Goal: Information Seeking & Learning: Learn about a topic

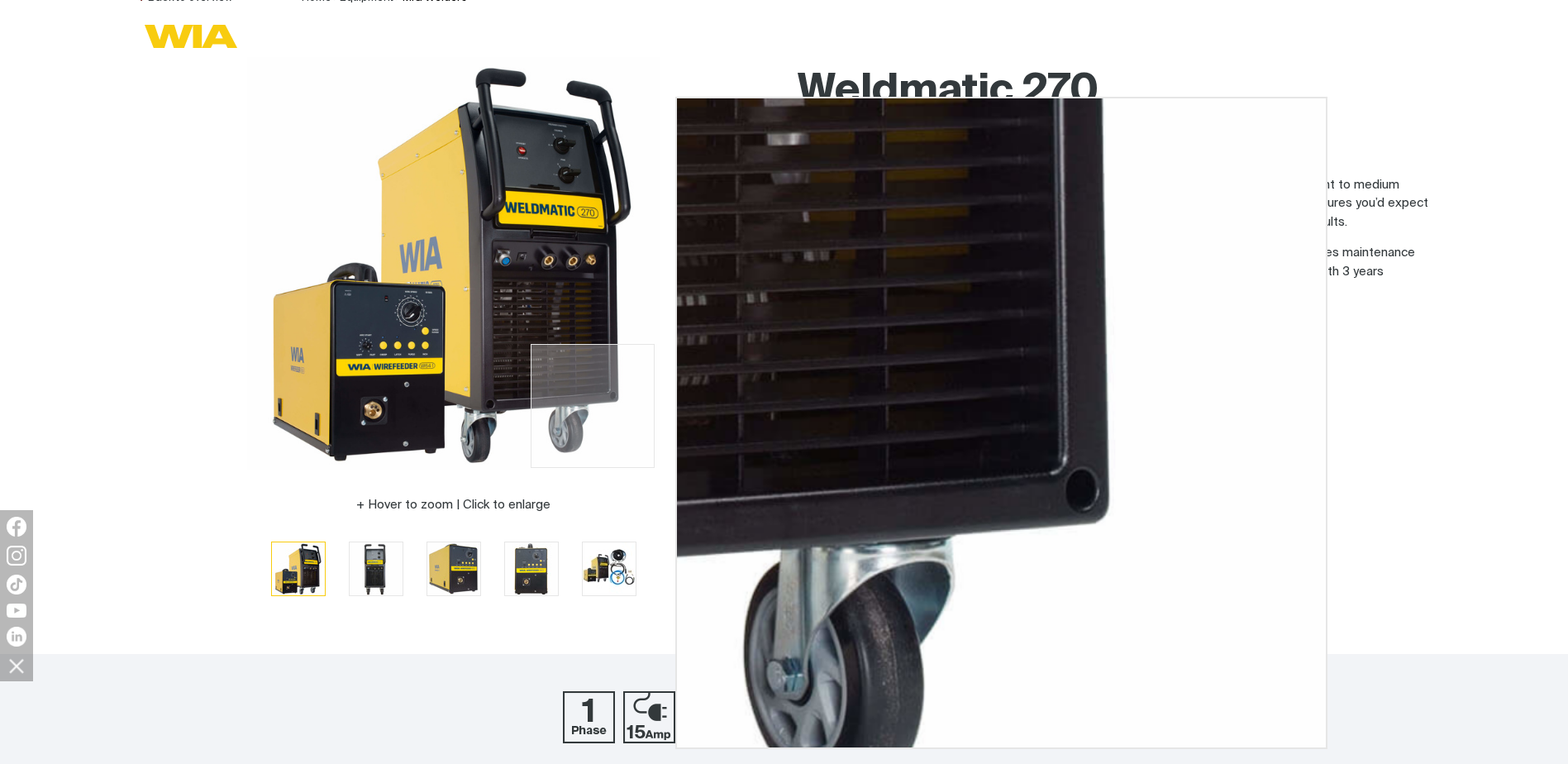
scroll to position [165, 0]
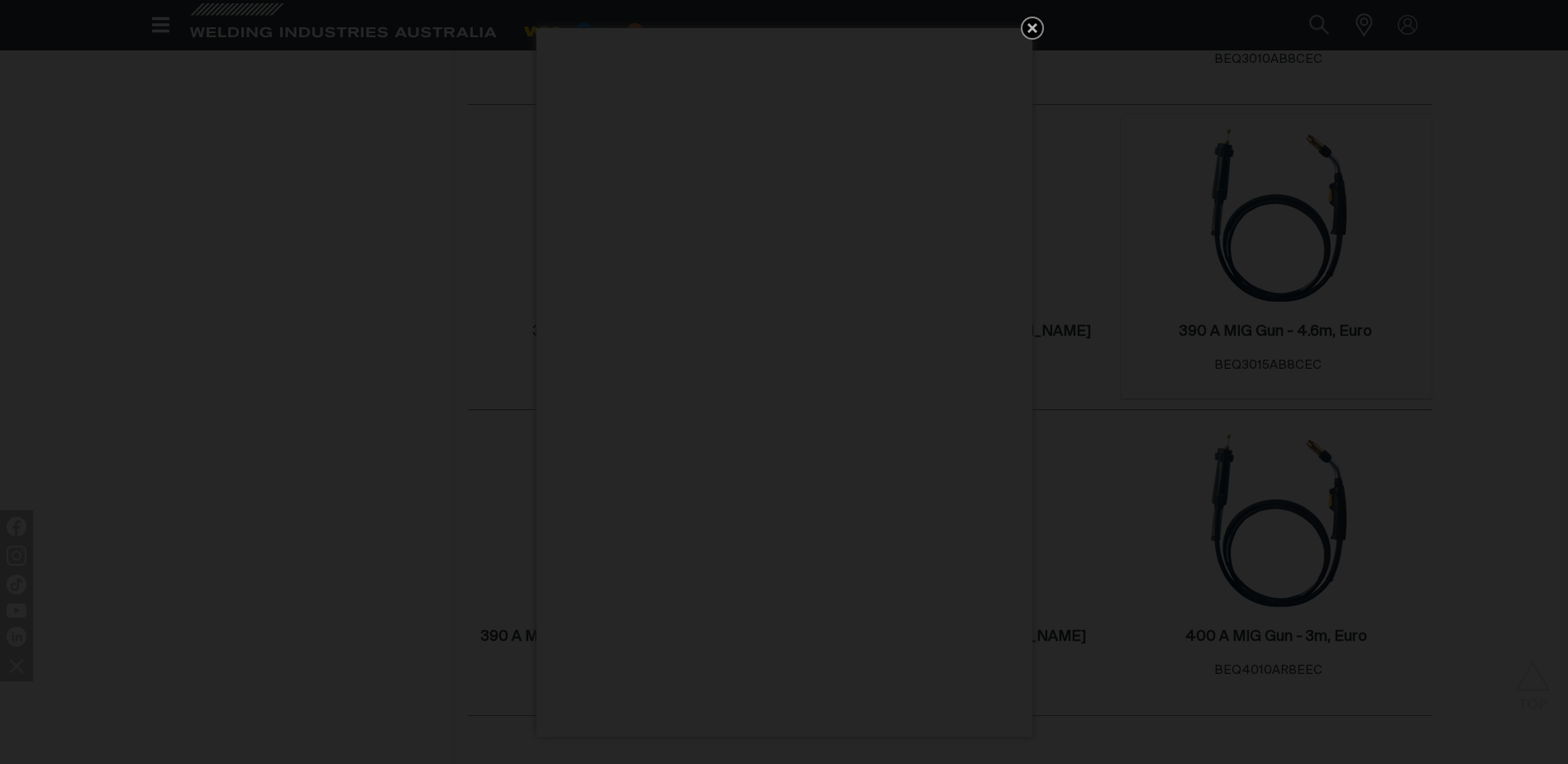
scroll to position [909, 0]
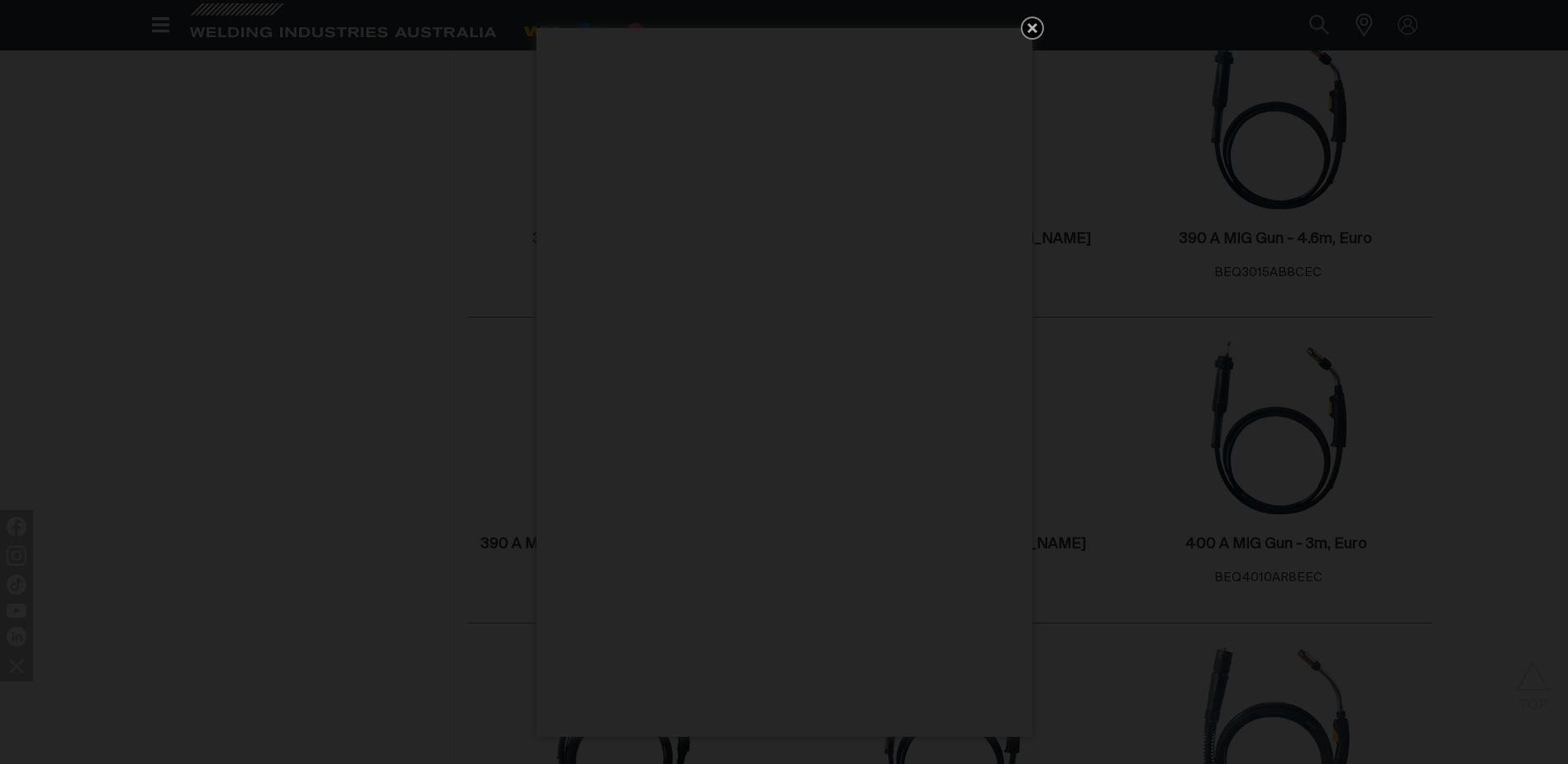
click at [1033, 27] on icon "Get 5 WIA Welding Guides Free!" at bounding box center [1032, 28] width 10 height 10
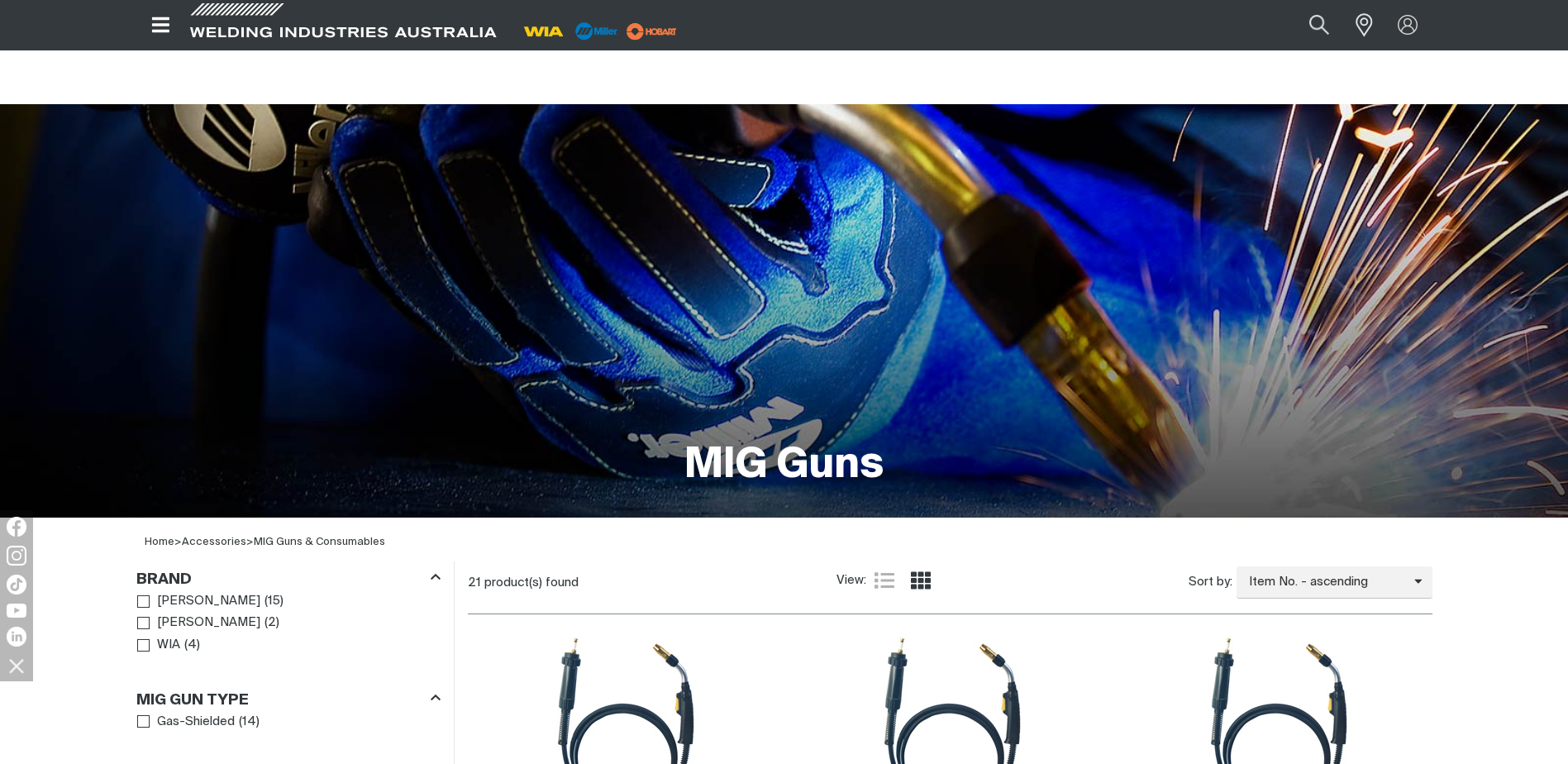
scroll to position [0, 0]
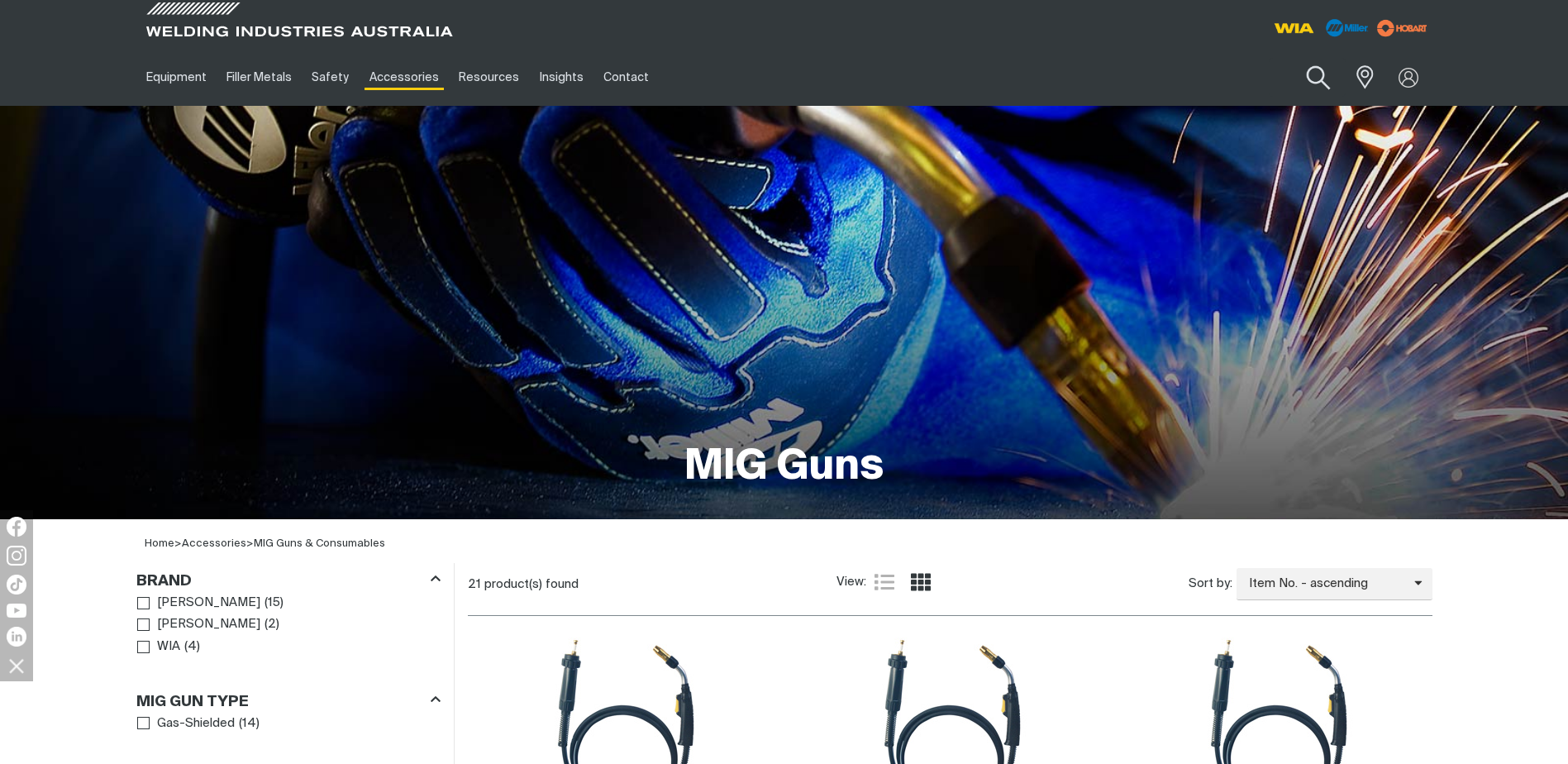
click at [1317, 82] on button "Search products" at bounding box center [1317, 77] width 67 height 47
click at [1234, 69] on input "Search" at bounding box center [1217, 77] width 254 height 37
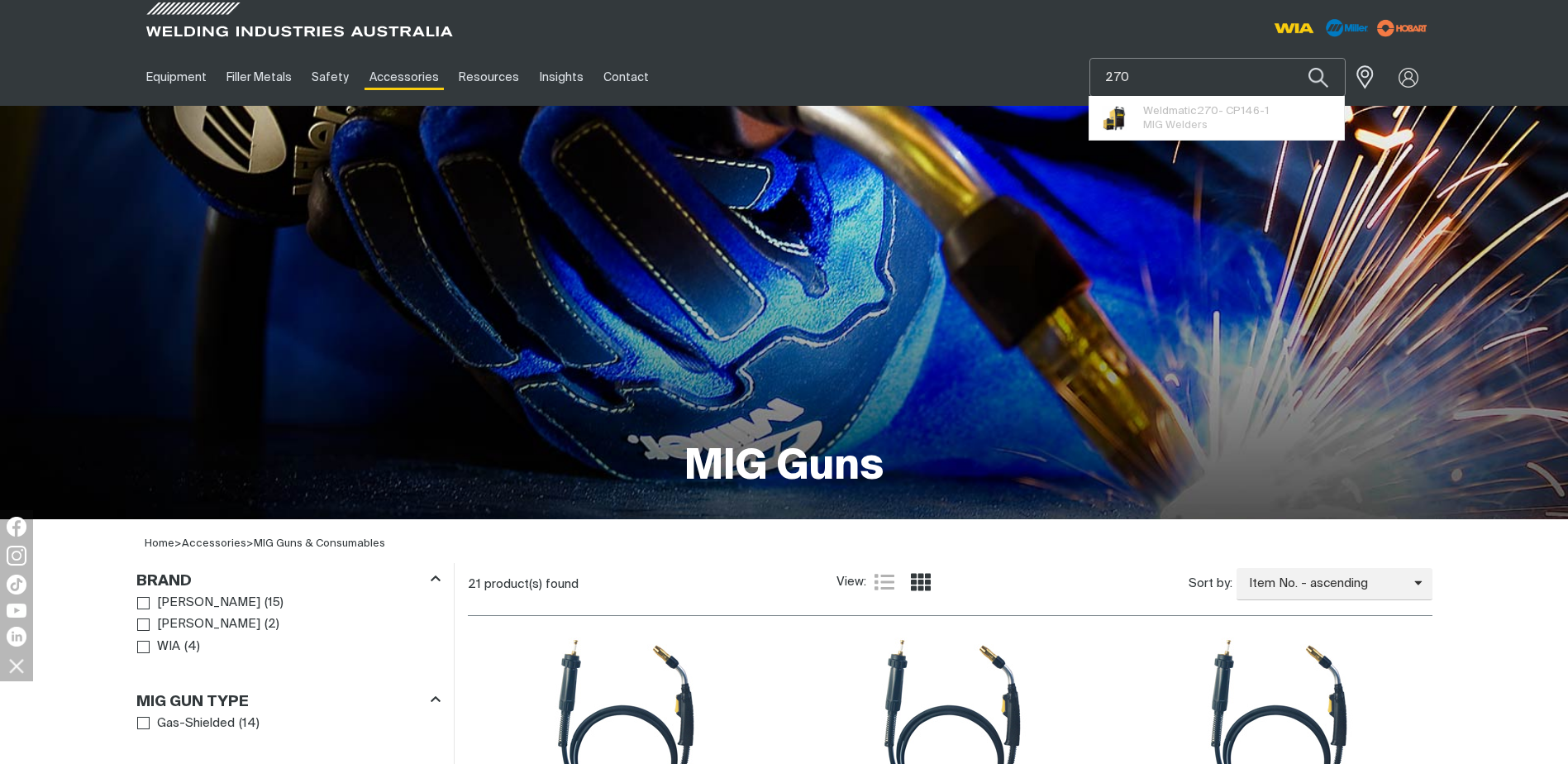
type input "270"
click at [1290, 58] on button "Search products" at bounding box center [1318, 77] width 56 height 39
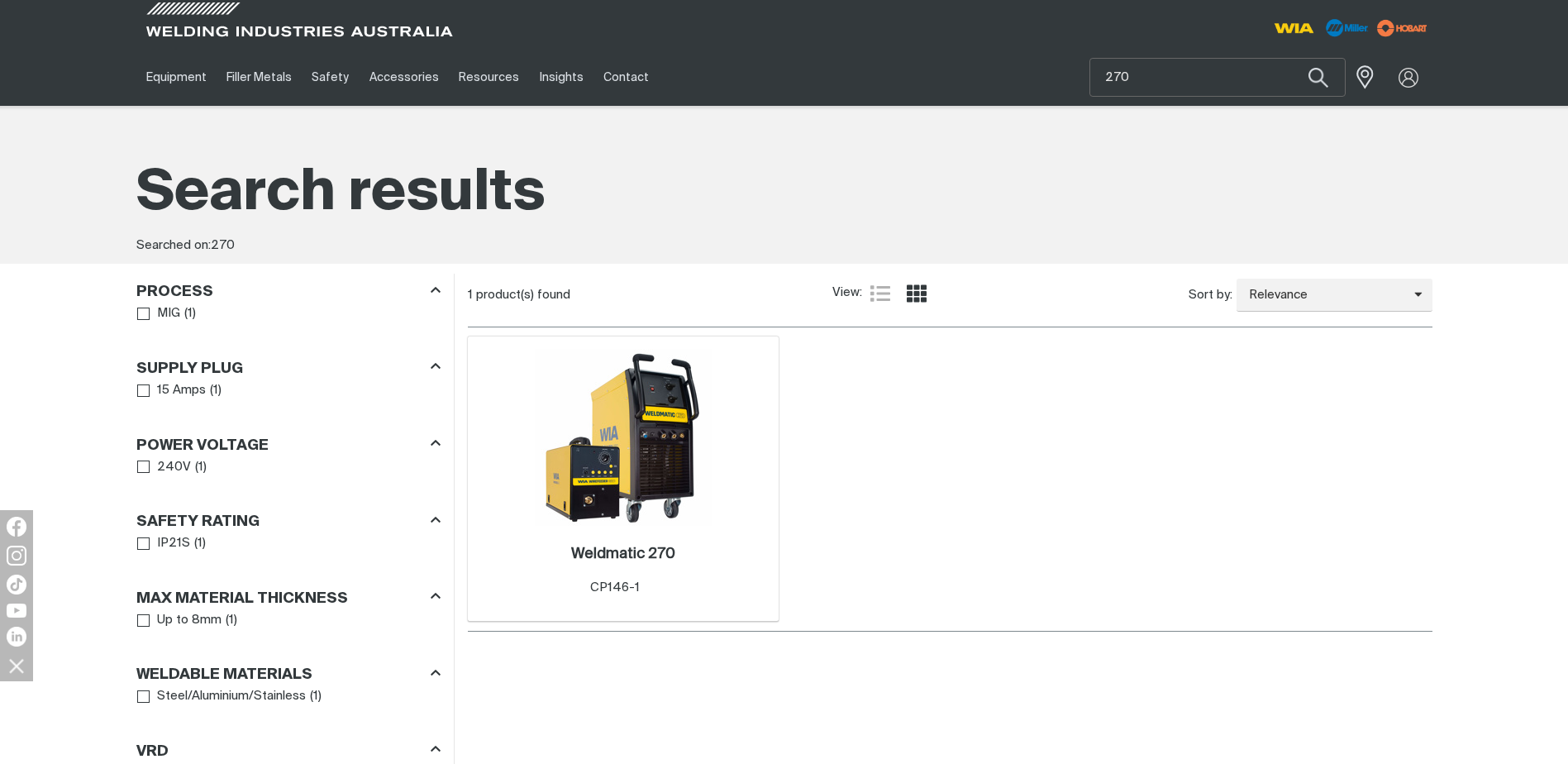
click at [623, 418] on img at bounding box center [623, 437] width 177 height 177
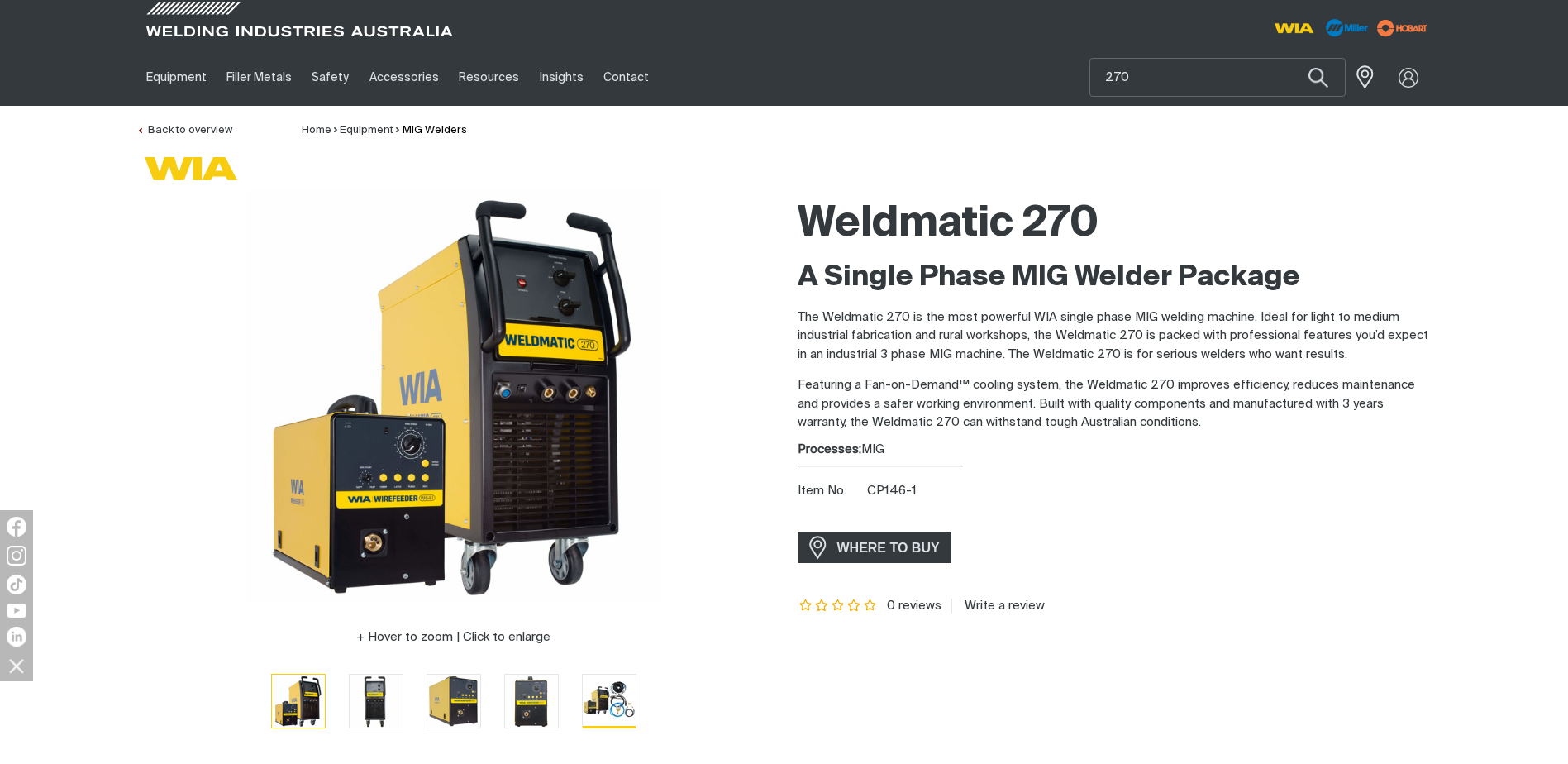
click at [599, 707] on img "Go to slide 5" at bounding box center [608, 700] width 53 height 52
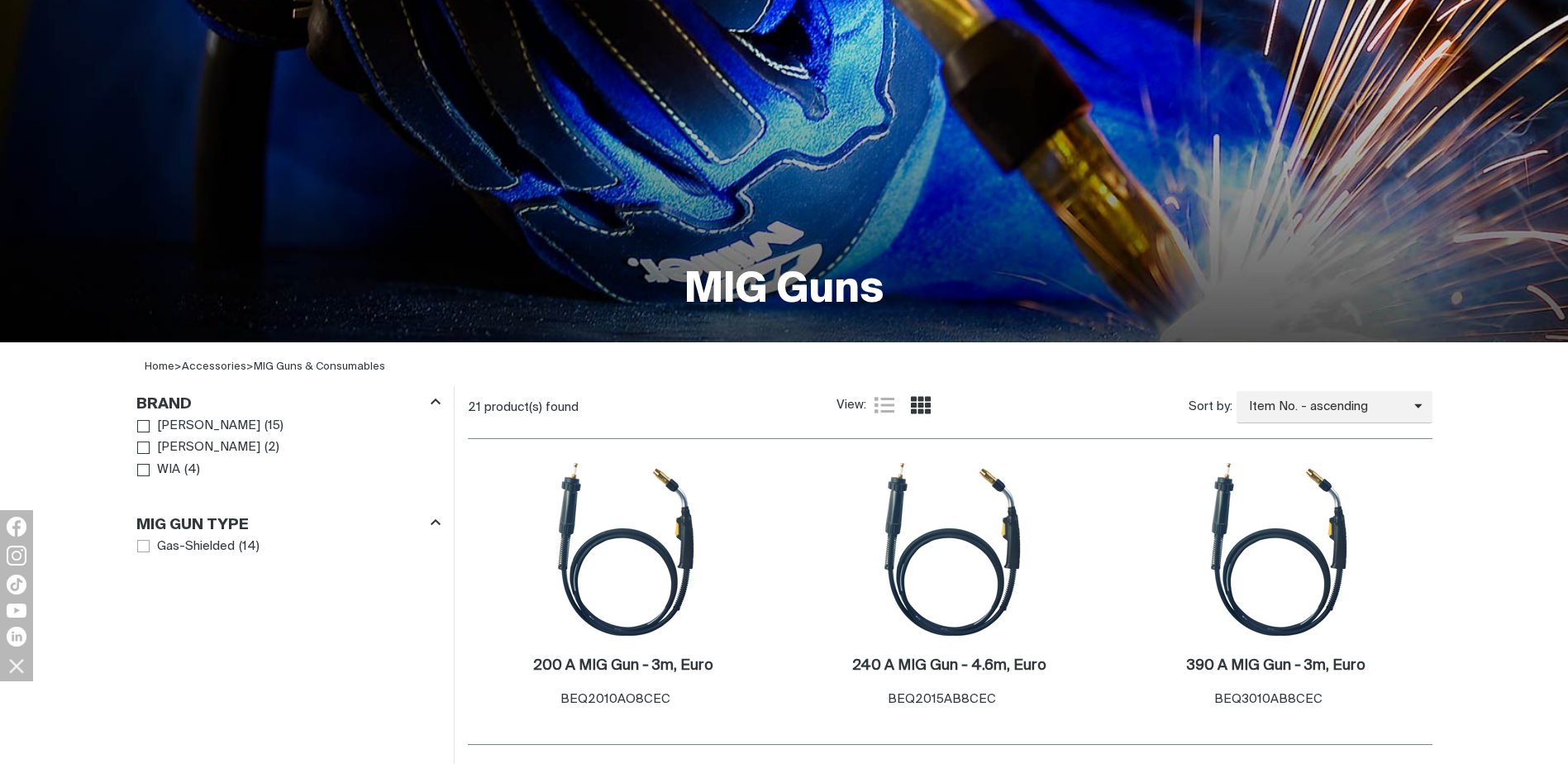
scroll to position [331, 0]
